Goal: Task Accomplishment & Management: Use online tool/utility

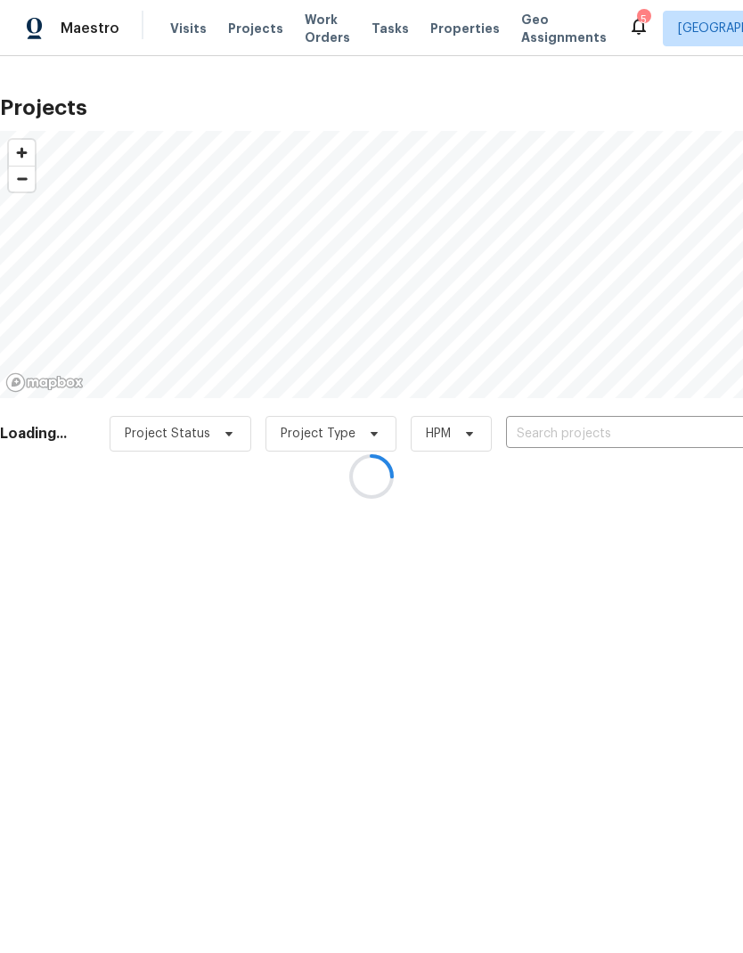
click at [431, 38] on div at bounding box center [371, 476] width 743 height 953
click at [441, 29] on div at bounding box center [371, 476] width 743 height 953
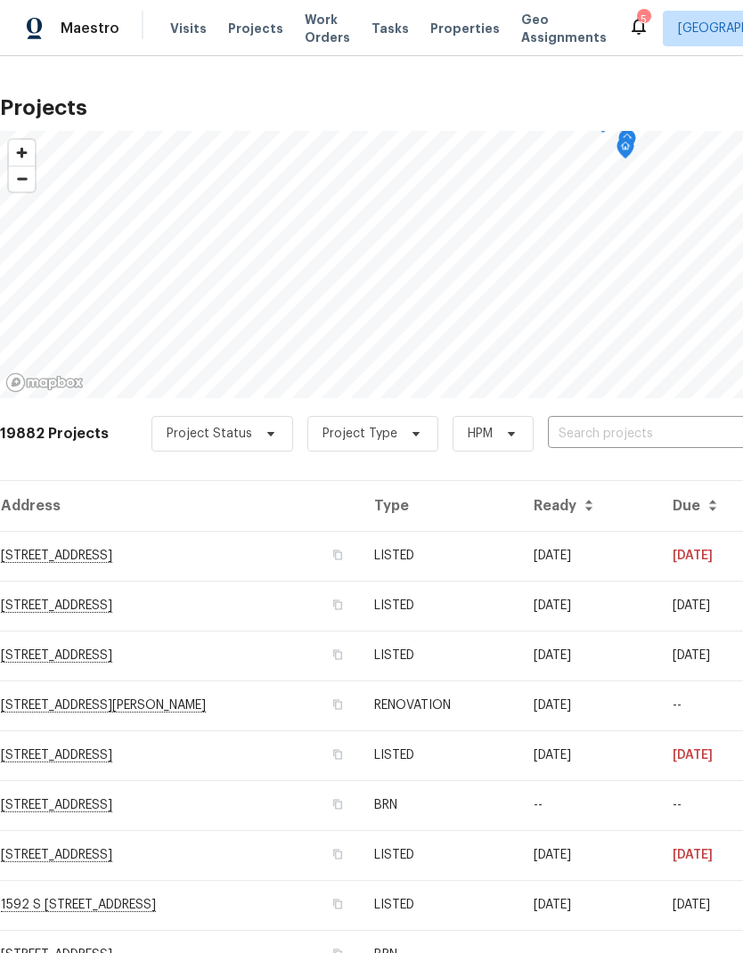
click at [692, 422] on input "text" at bounding box center [650, 435] width 204 height 28
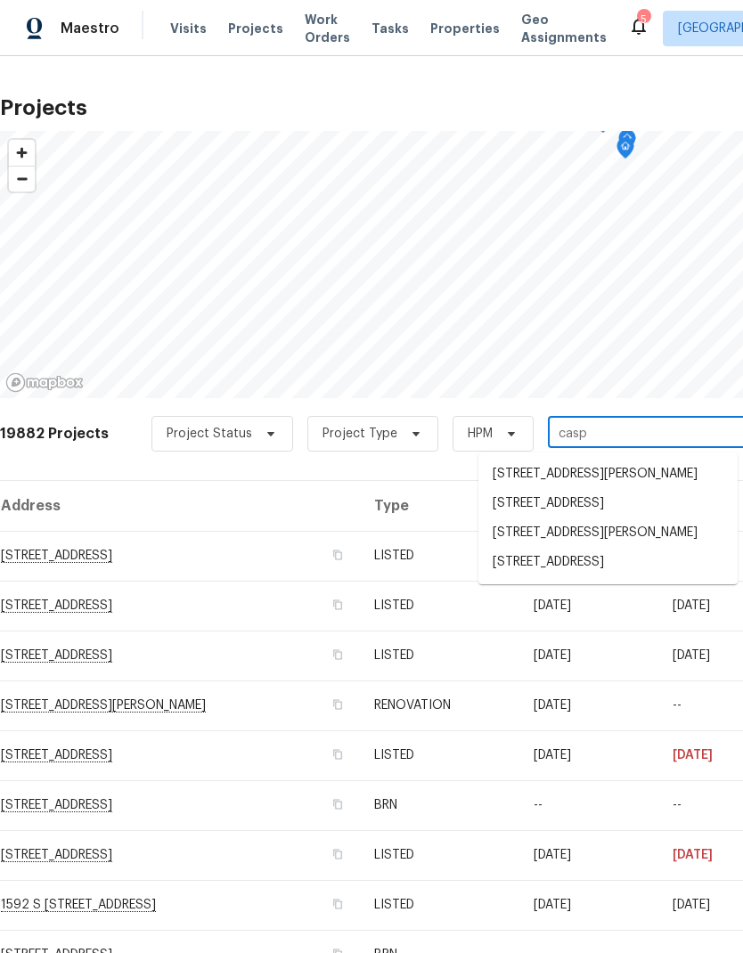
type input "caspi"
click at [634, 520] on li "[STREET_ADDRESS]" at bounding box center [607, 505] width 259 height 30
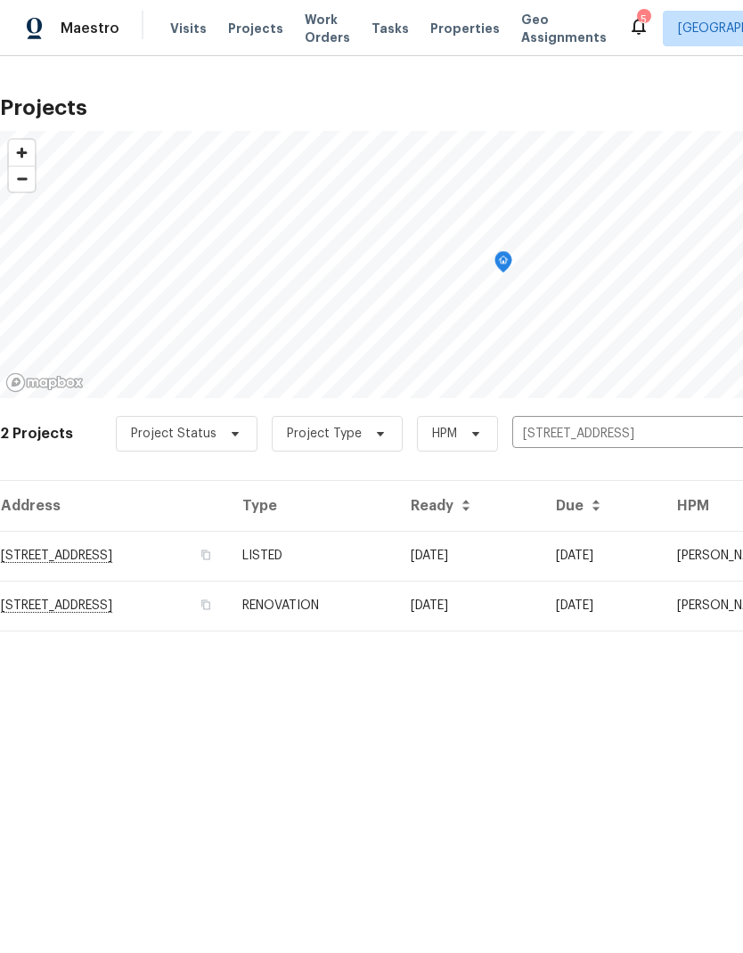
click at [93, 553] on td "[STREET_ADDRESS]" at bounding box center [114, 556] width 228 height 50
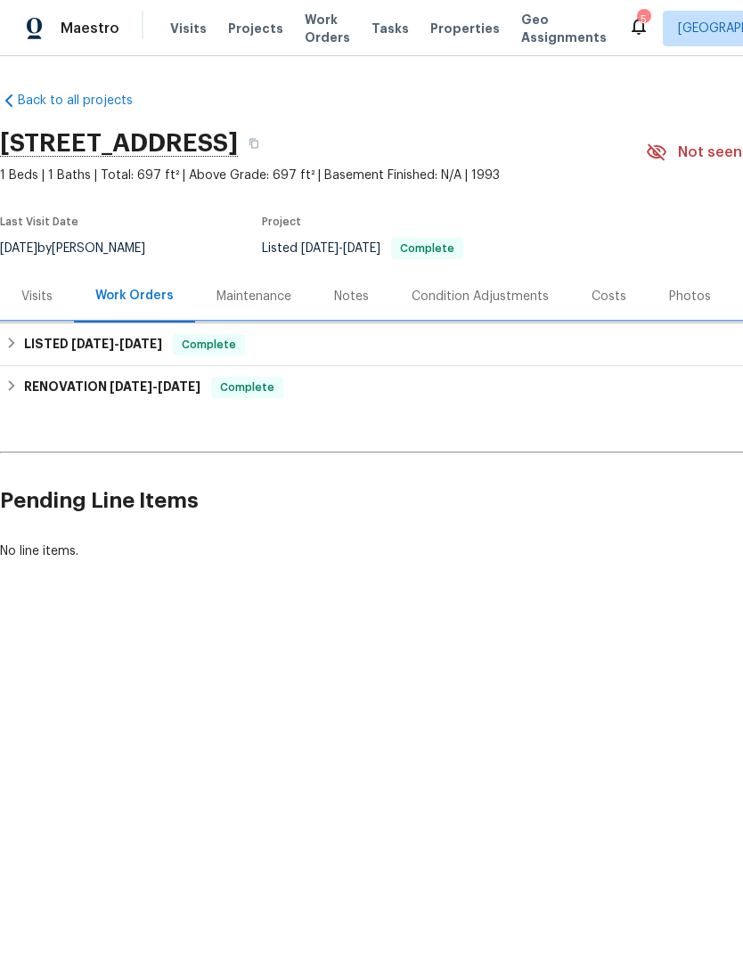
click at [89, 350] on span "[DATE]" at bounding box center [92, 344] width 43 height 12
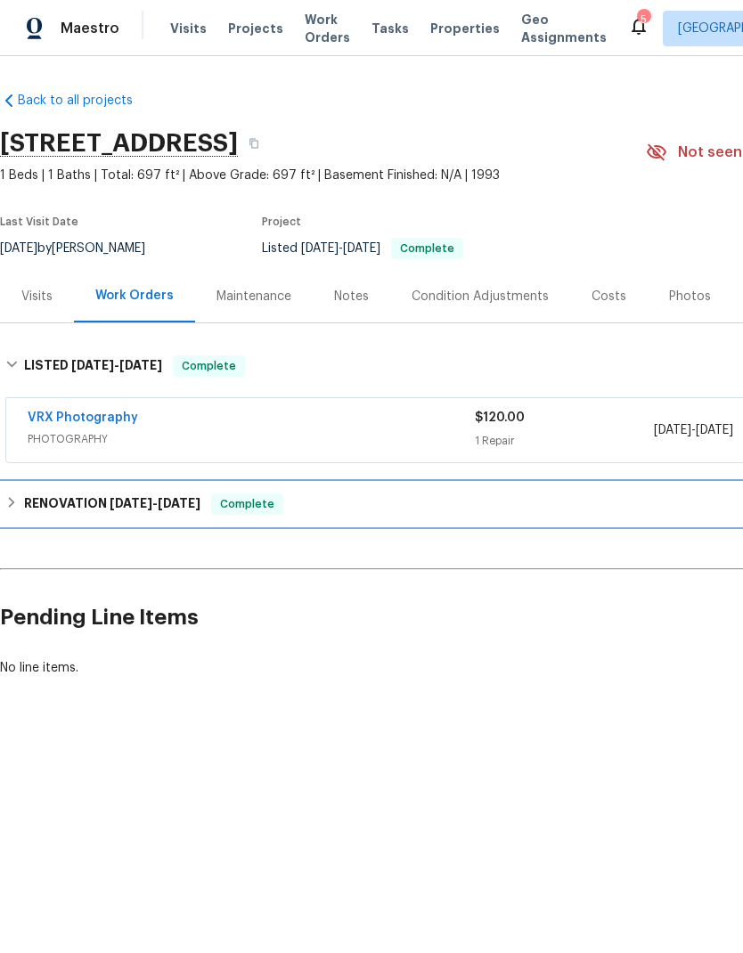
click at [95, 515] on h6 "RENOVATION [DATE] - [DATE]" at bounding box center [112, 504] width 176 height 21
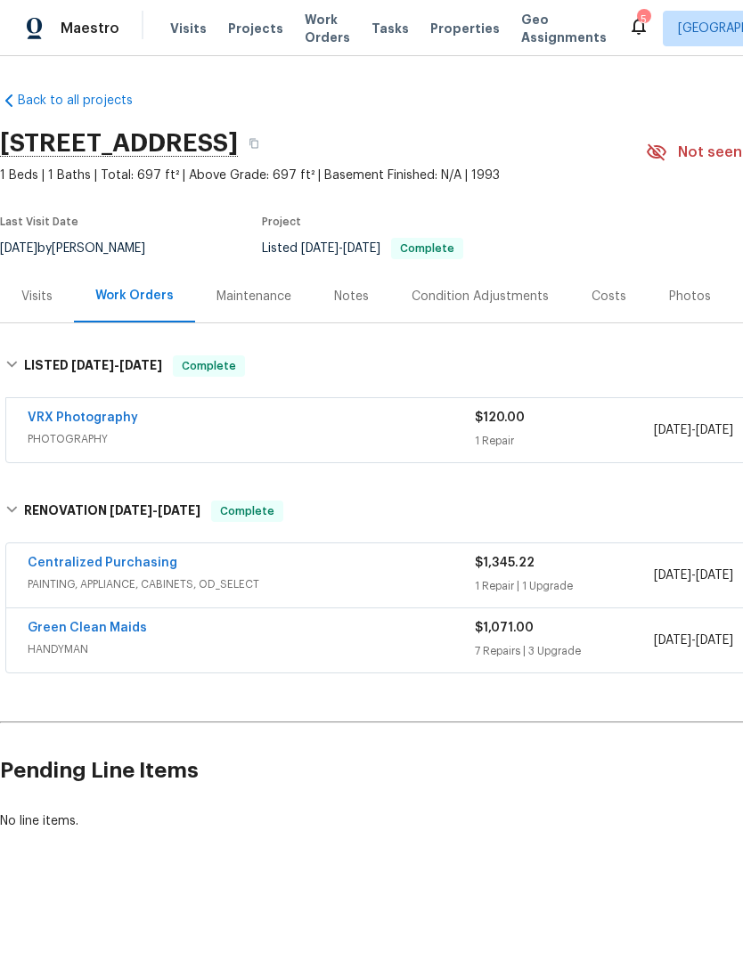
click at [40, 630] on link "Green Clean Maids" at bounding box center [87, 628] width 119 height 12
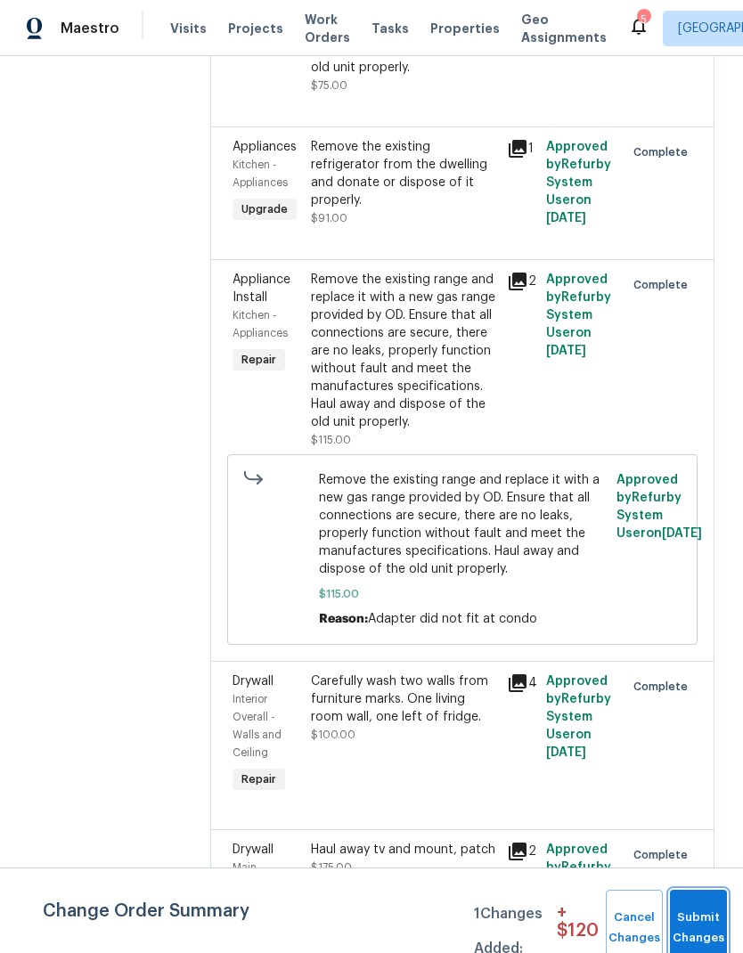
click at [706, 907] on button "Submit Changes" at bounding box center [698, 928] width 57 height 77
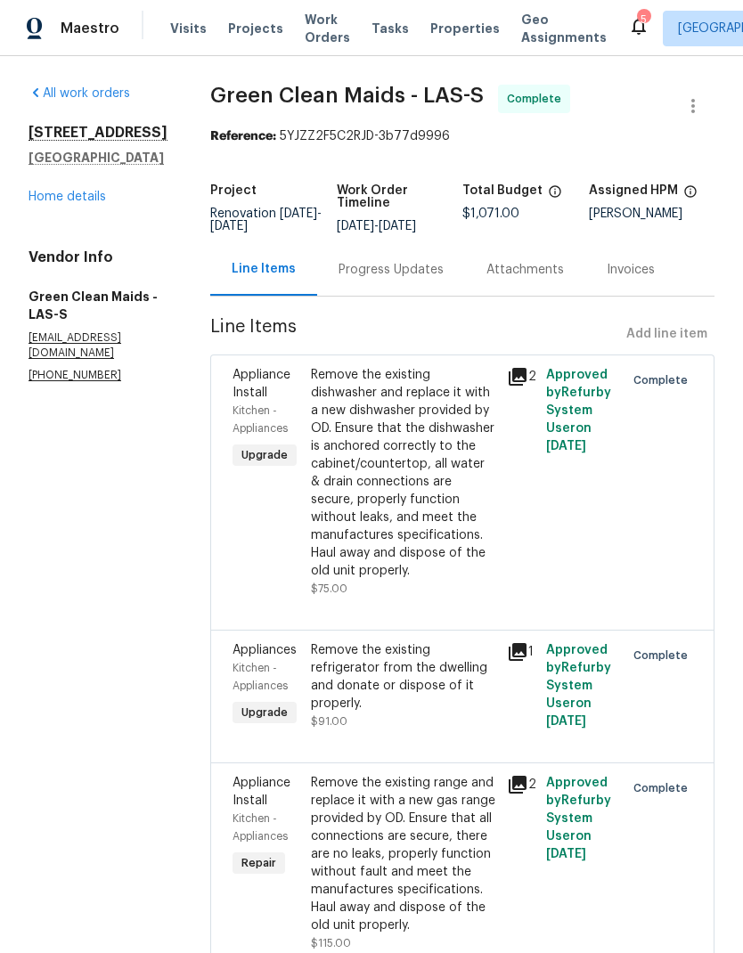
click at [65, 203] on link "Home details" at bounding box center [68, 197] width 78 height 12
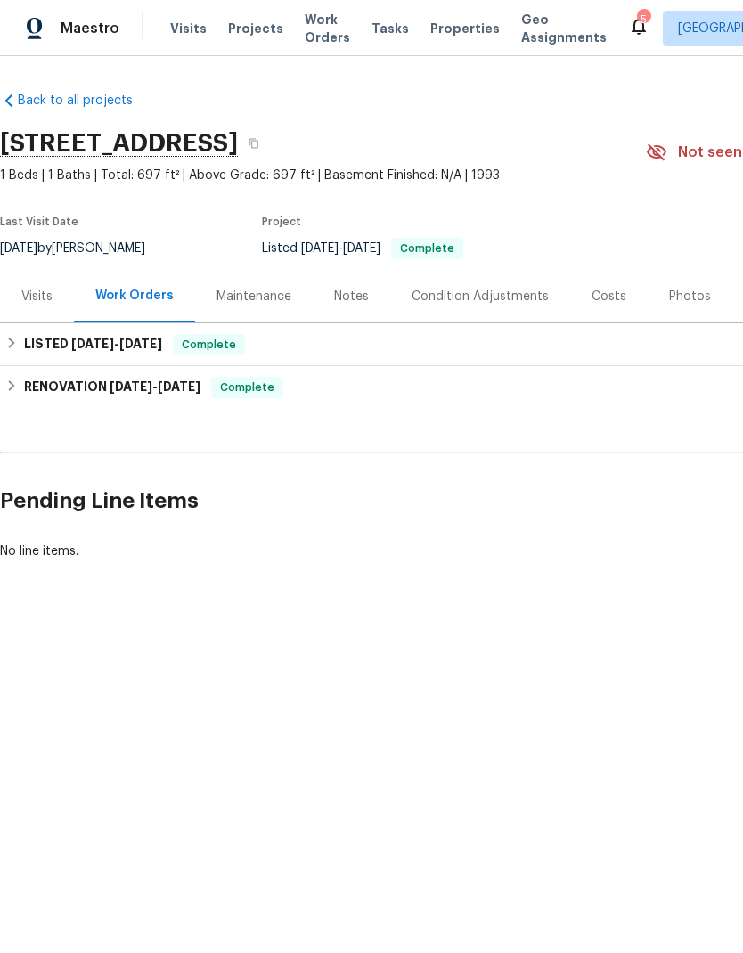
click at [38, 323] on div "Visits" at bounding box center [37, 296] width 74 height 53
